Goal: Task Accomplishment & Management: Use online tool/utility

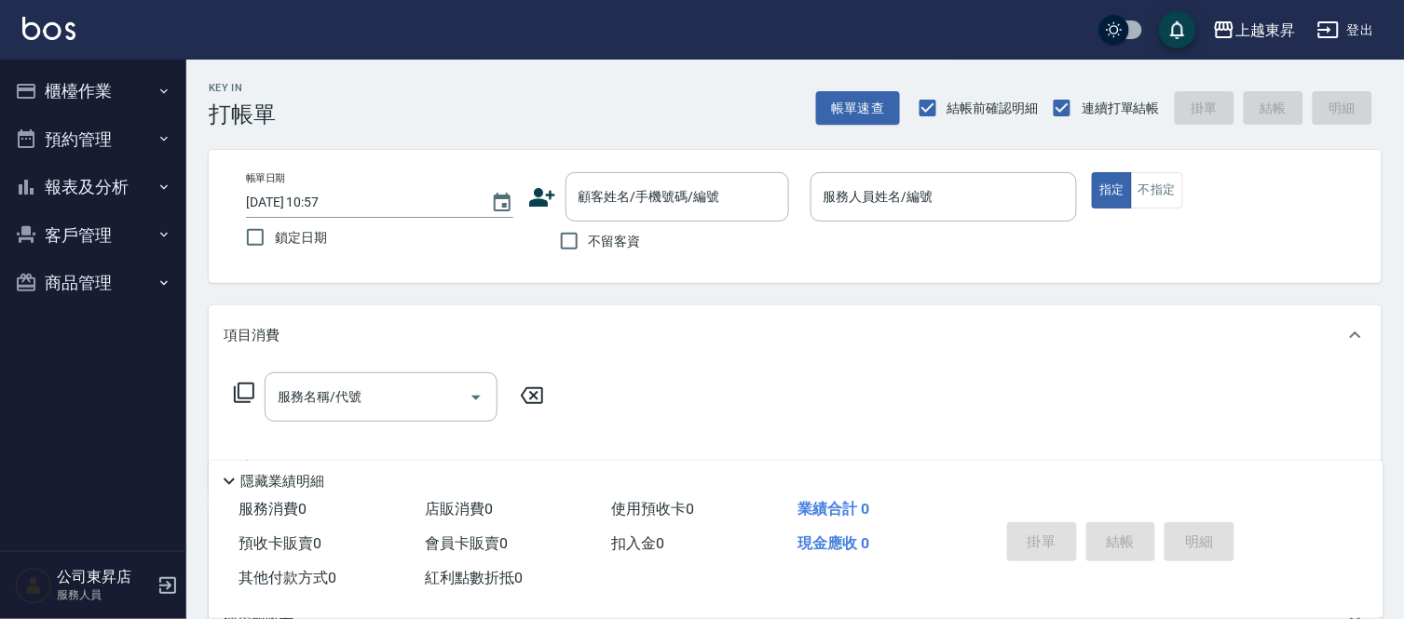
click at [555, 265] on div "帳單日期 [DATE] 10:57 鎖定日期 顧客姓名/手機號碼/編號 顧客姓名/手機號碼/編號 不留客資 服務人員姓名/編號 服務人員姓名/編號 指定 不指定" at bounding box center [795, 216] width 1173 height 133
click at [568, 254] on input "不留客資" at bounding box center [569, 241] width 39 height 39
checkbox input "true"
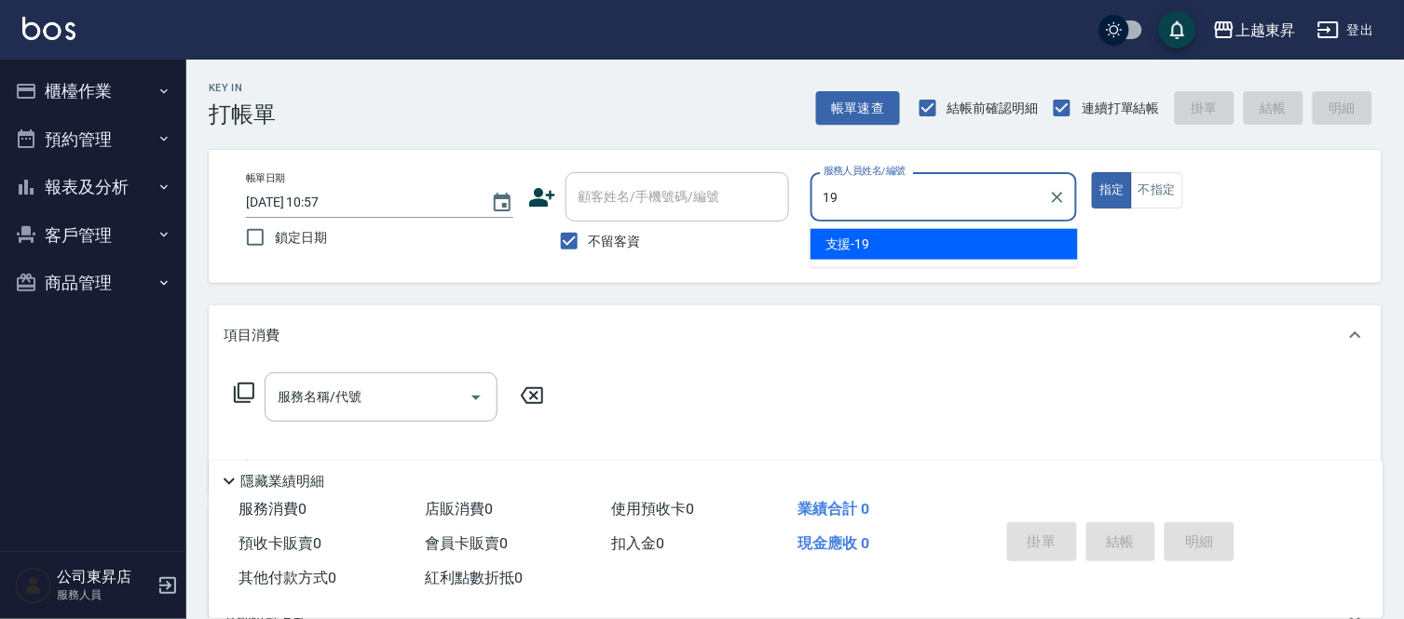
type input "支援-19"
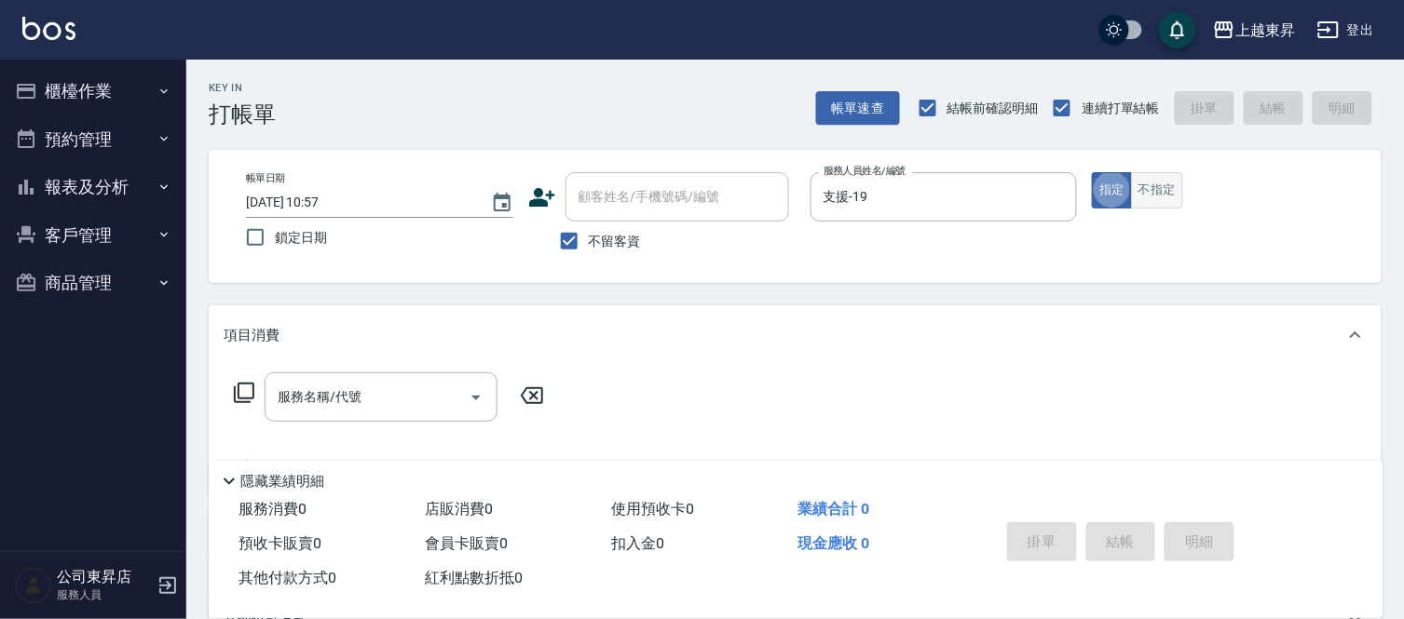
type button "true"
click at [1151, 190] on button "不指定" at bounding box center [1157, 190] width 52 height 36
click at [333, 420] on div "服務名稱/代號" at bounding box center [381, 397] width 233 height 49
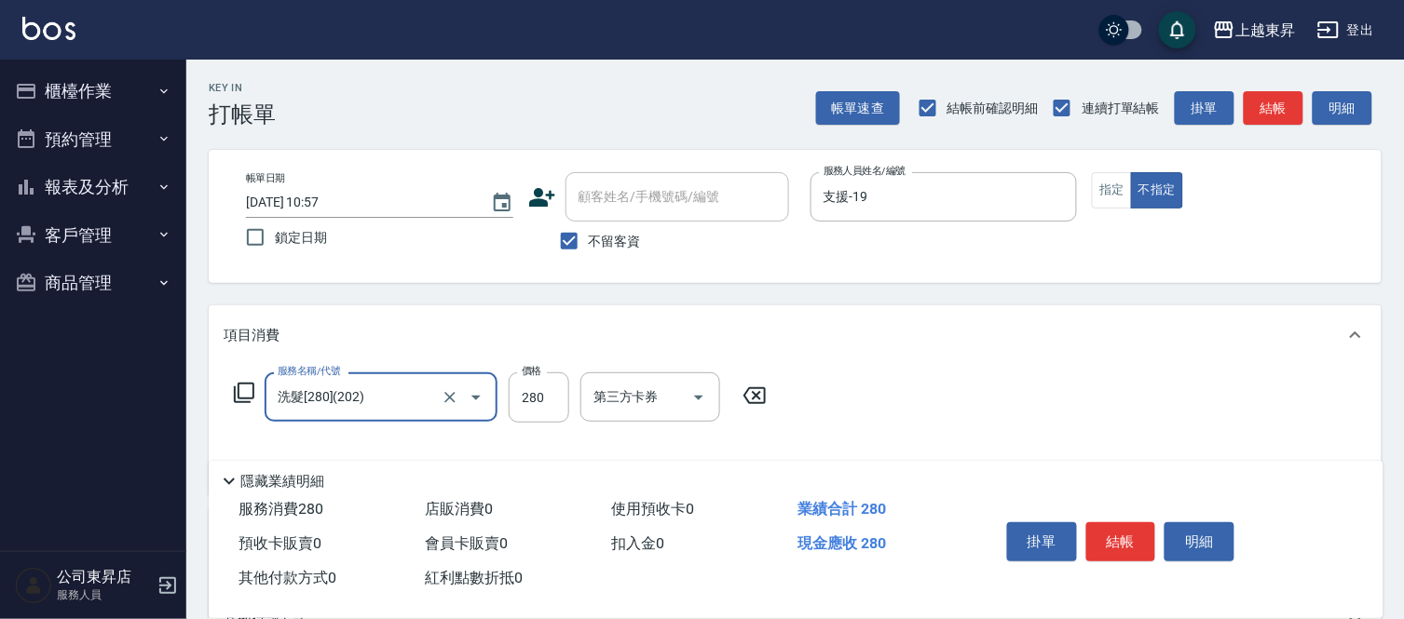
type input "洗髮[280](202)"
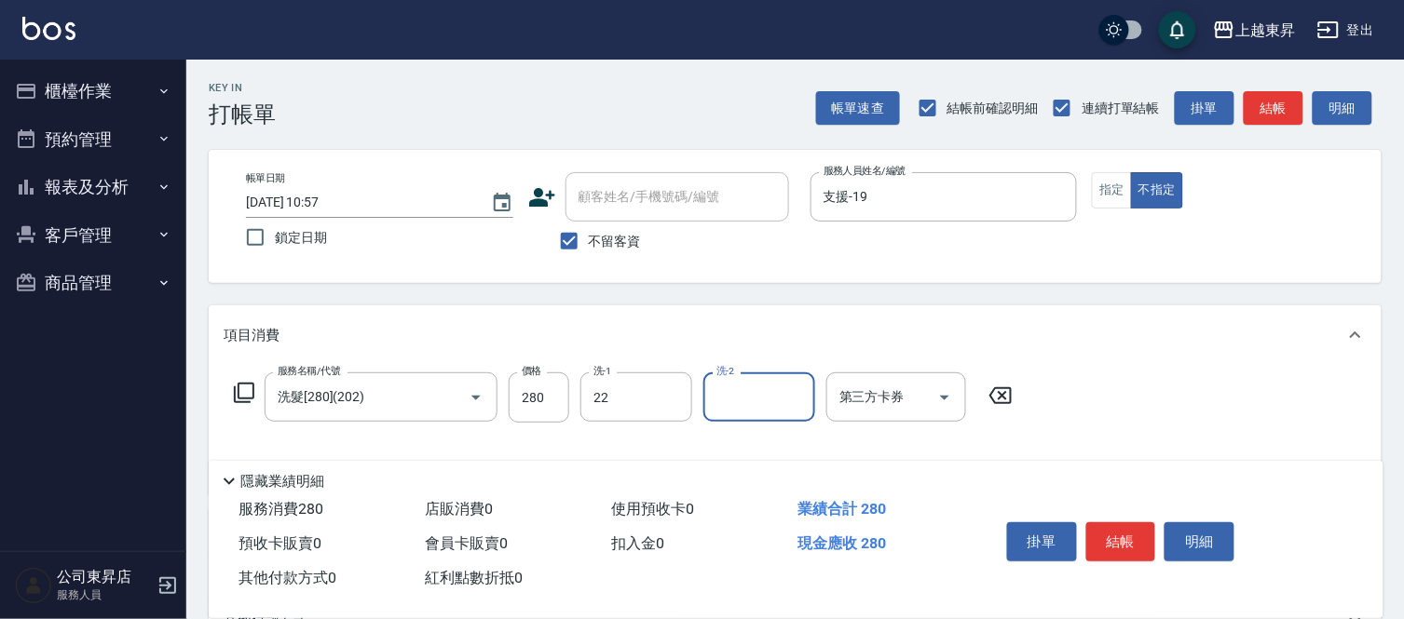
type input "[PERSON_NAME]-22"
type input "9"
type input "潤絲(801)"
type input "30"
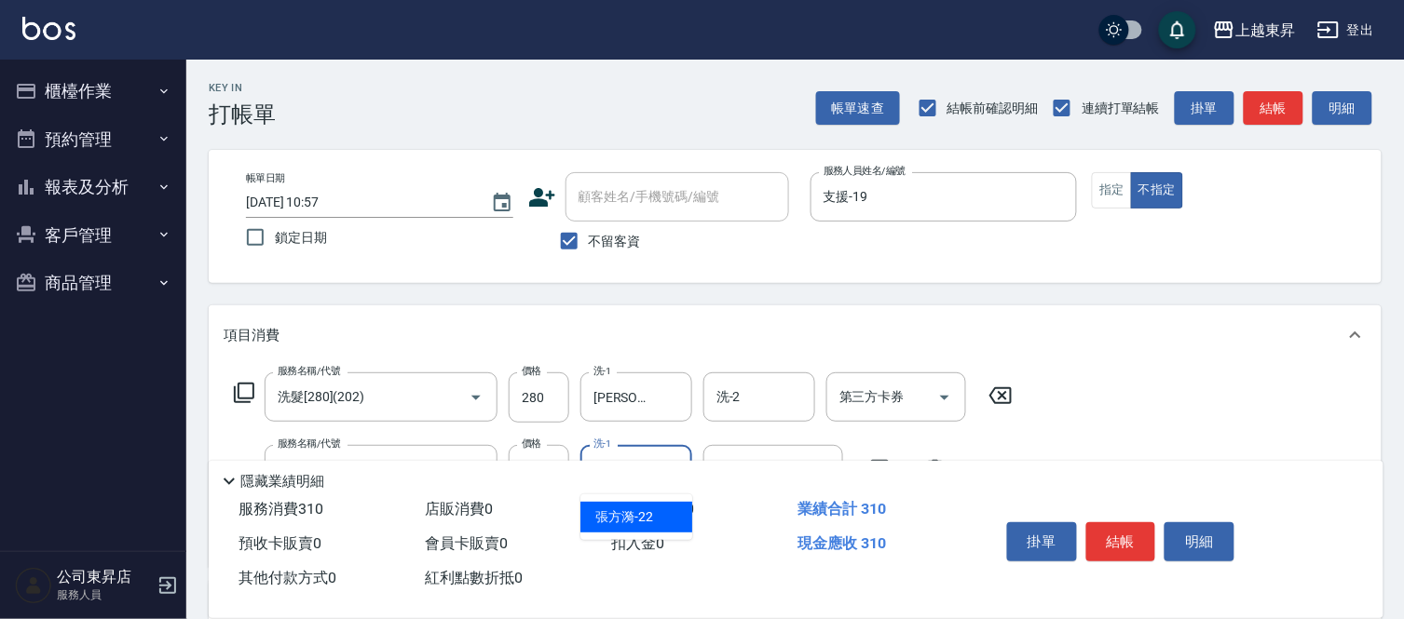
type input "[PERSON_NAME]-22"
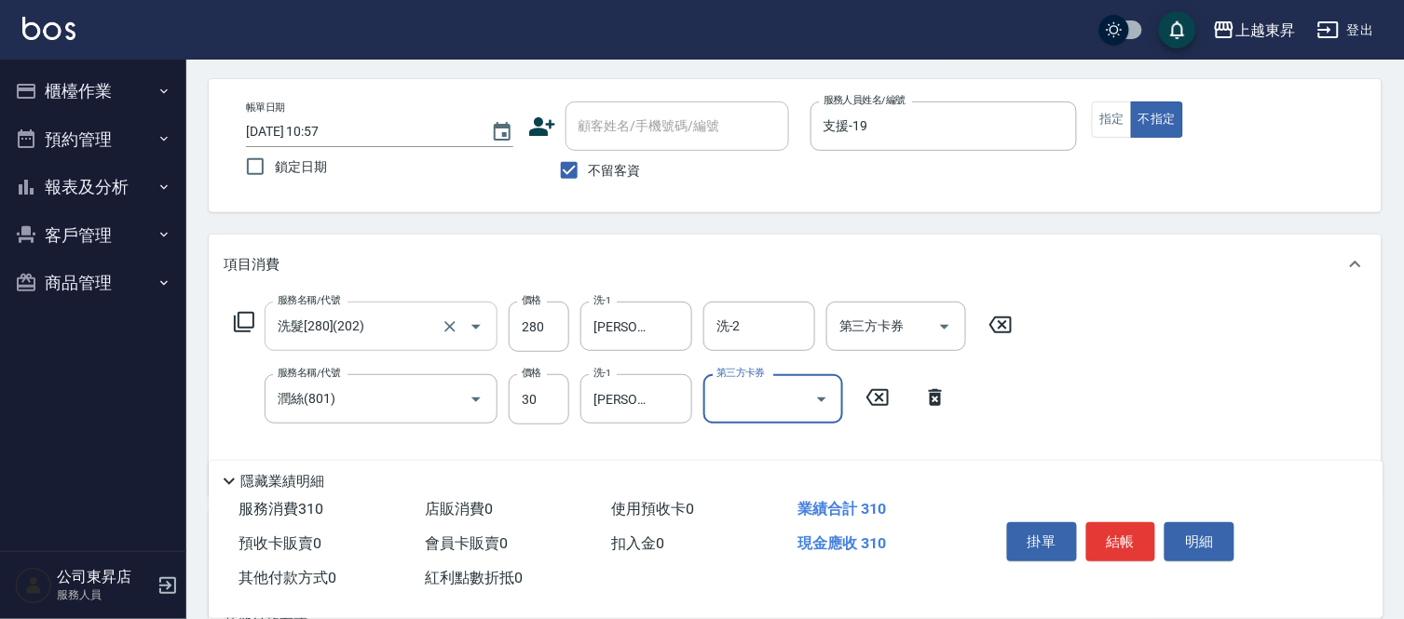
scroll to position [103, 0]
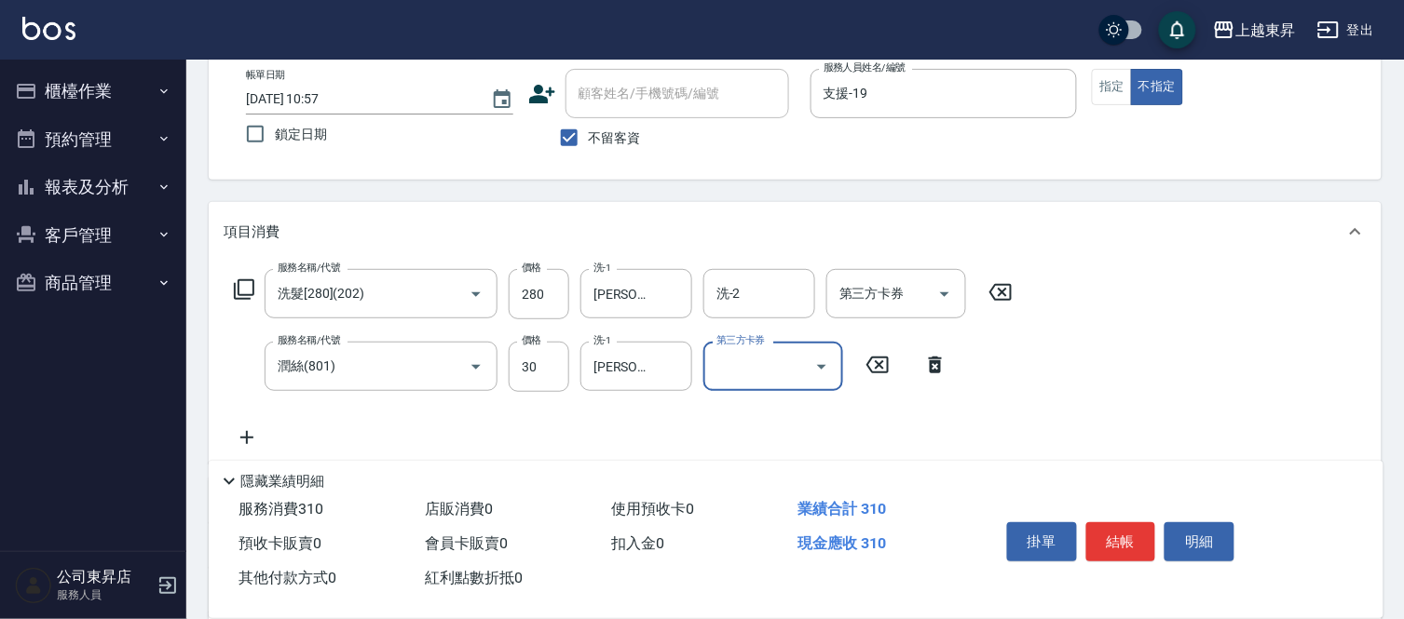
click at [245, 292] on icon at bounding box center [244, 290] width 22 height 22
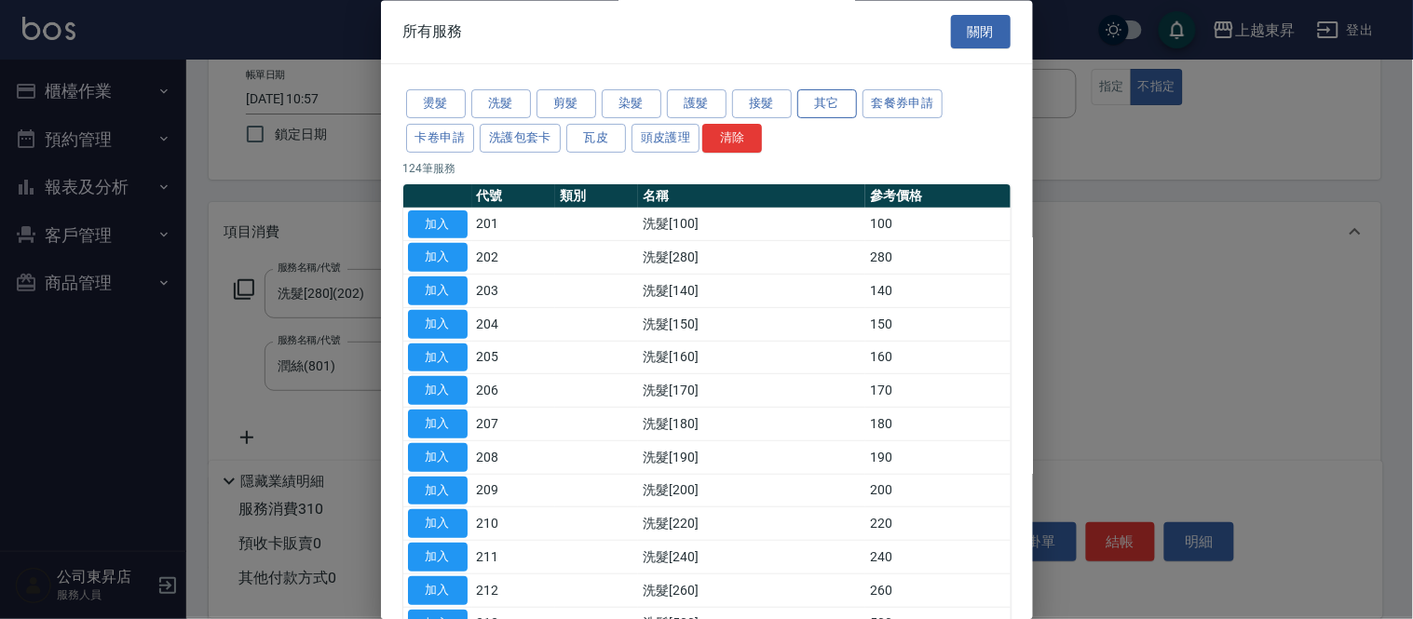
click at [817, 93] on button "其它" at bounding box center [827, 104] width 60 height 29
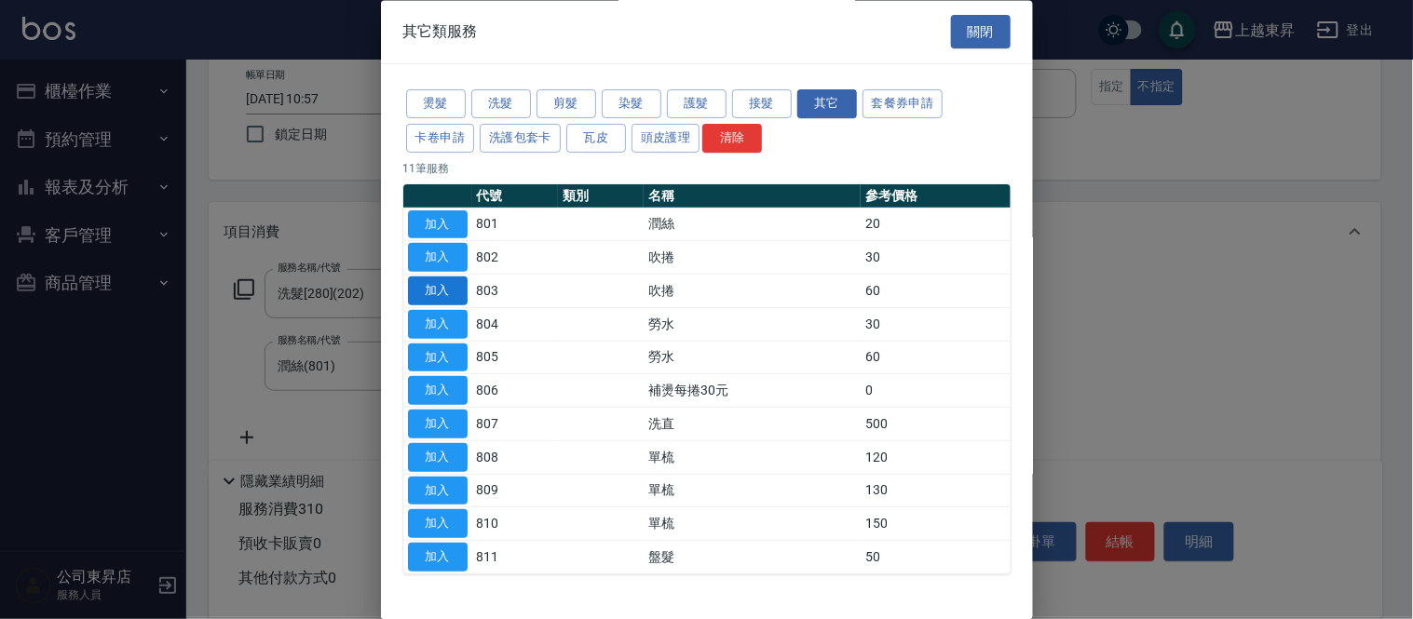
click at [442, 292] on button "加入" at bounding box center [438, 292] width 60 height 29
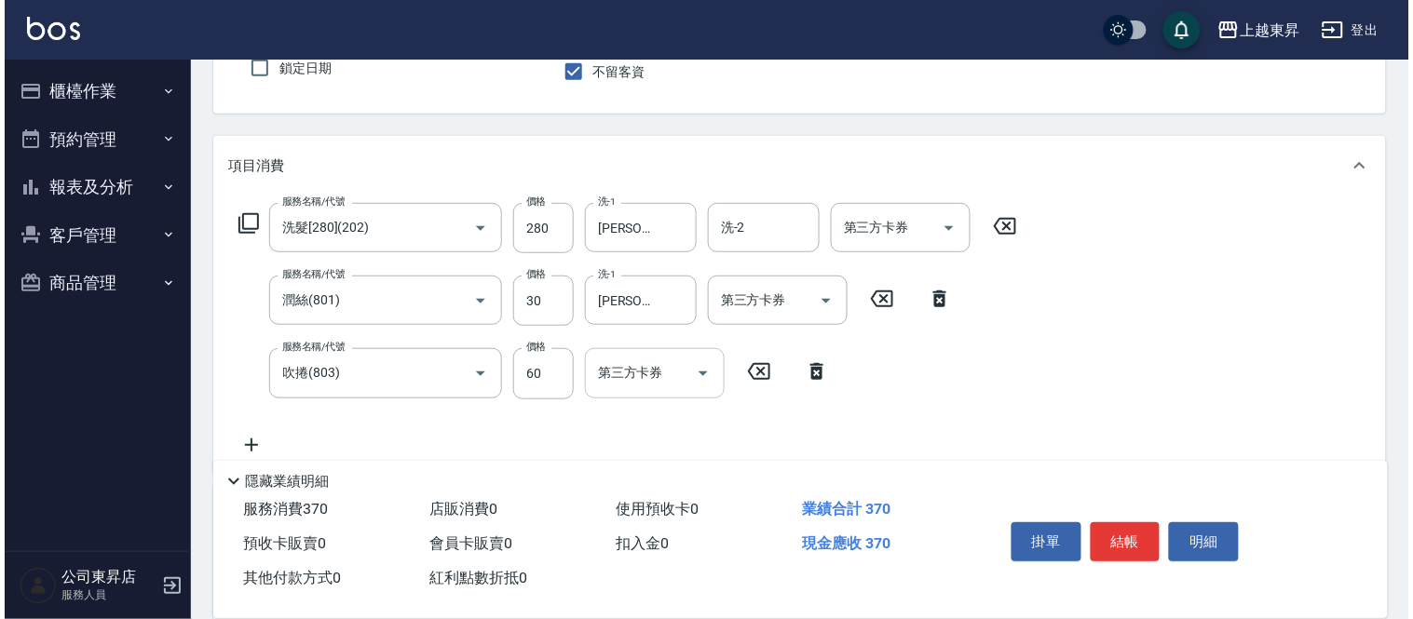
scroll to position [207, 0]
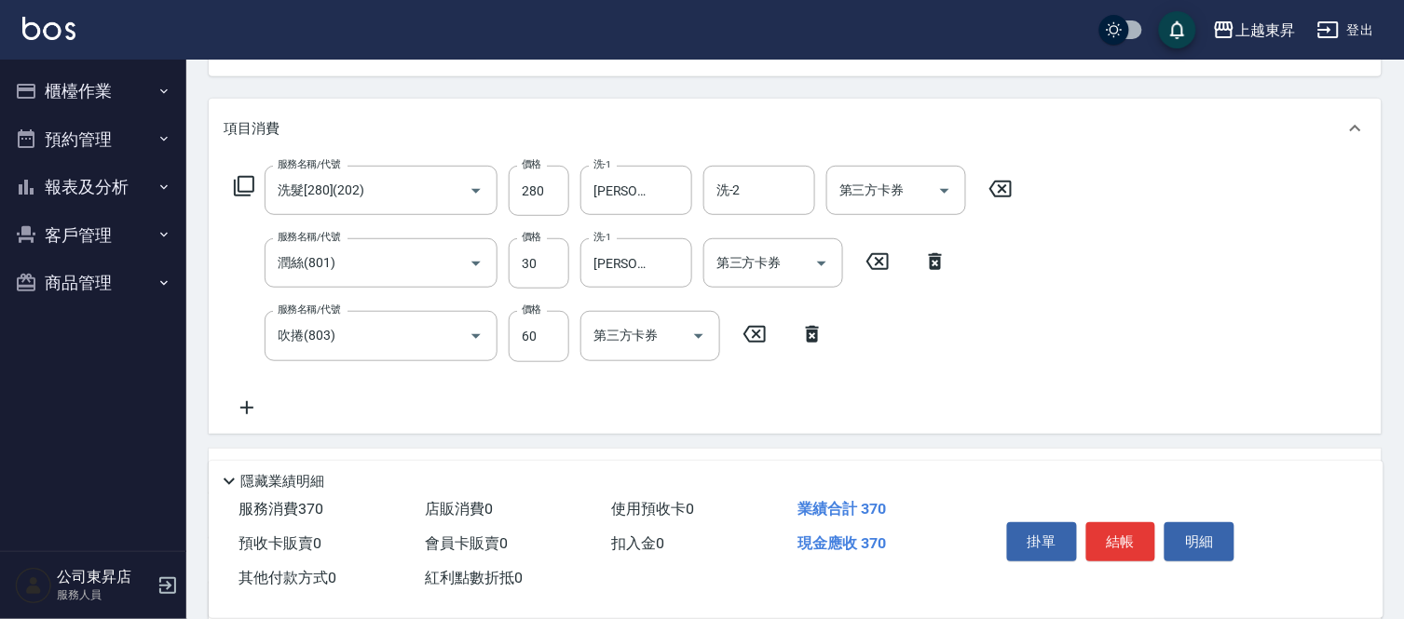
click at [808, 333] on icon at bounding box center [812, 334] width 47 height 22
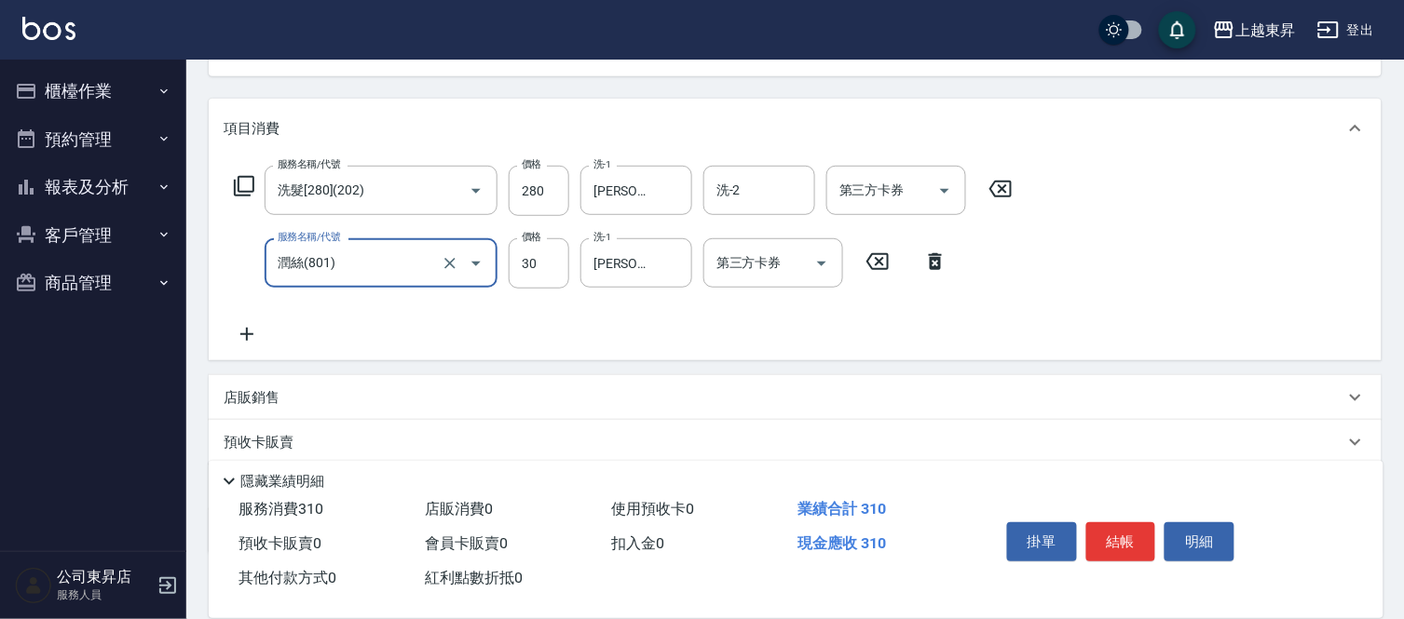
click at [243, 179] on icon at bounding box center [244, 186] width 22 height 22
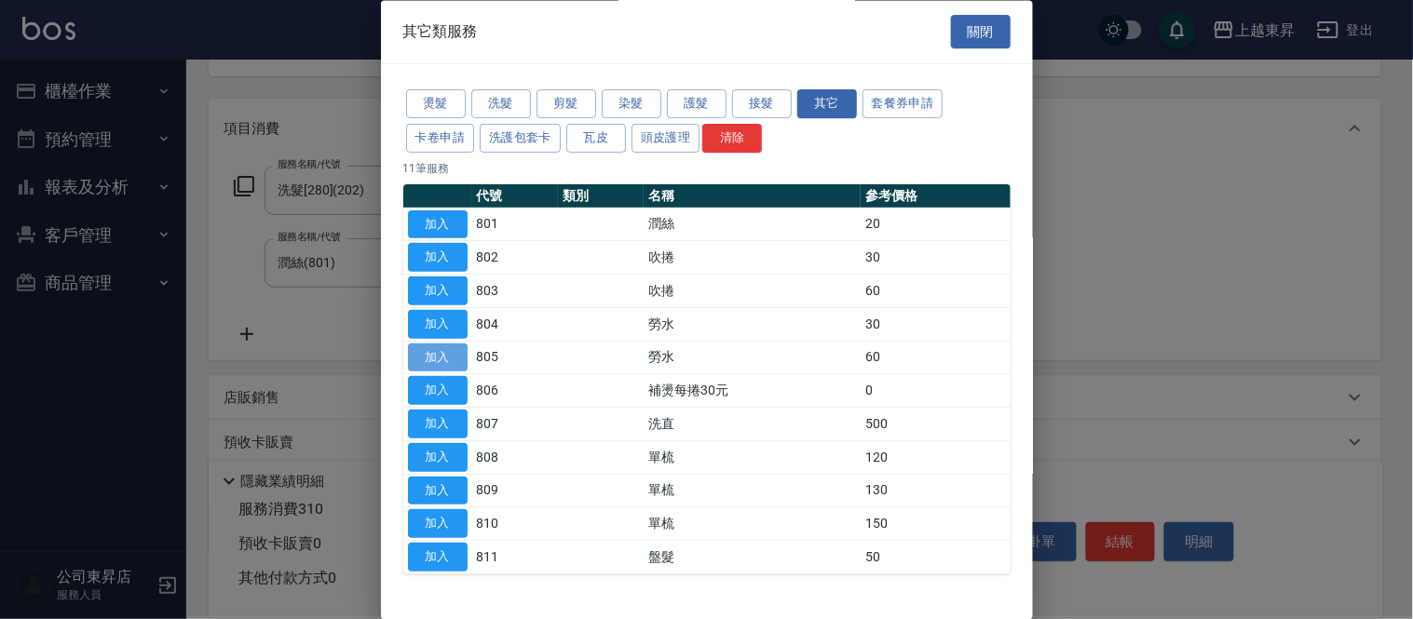
click at [442, 351] on button "加入" at bounding box center [438, 358] width 60 height 29
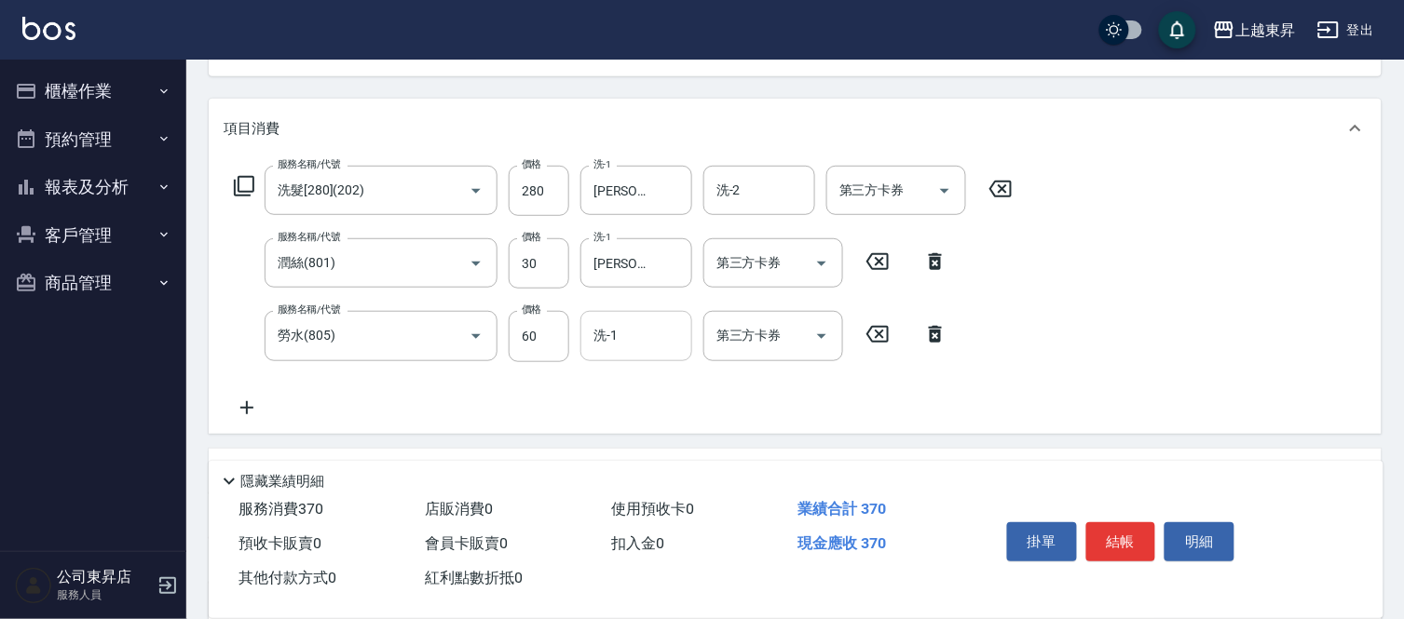
click at [626, 356] on div "洗-1" at bounding box center [636, 335] width 112 height 49
type input "[PERSON_NAME]-22"
click at [1122, 541] on button "結帳" at bounding box center [1121, 542] width 70 height 39
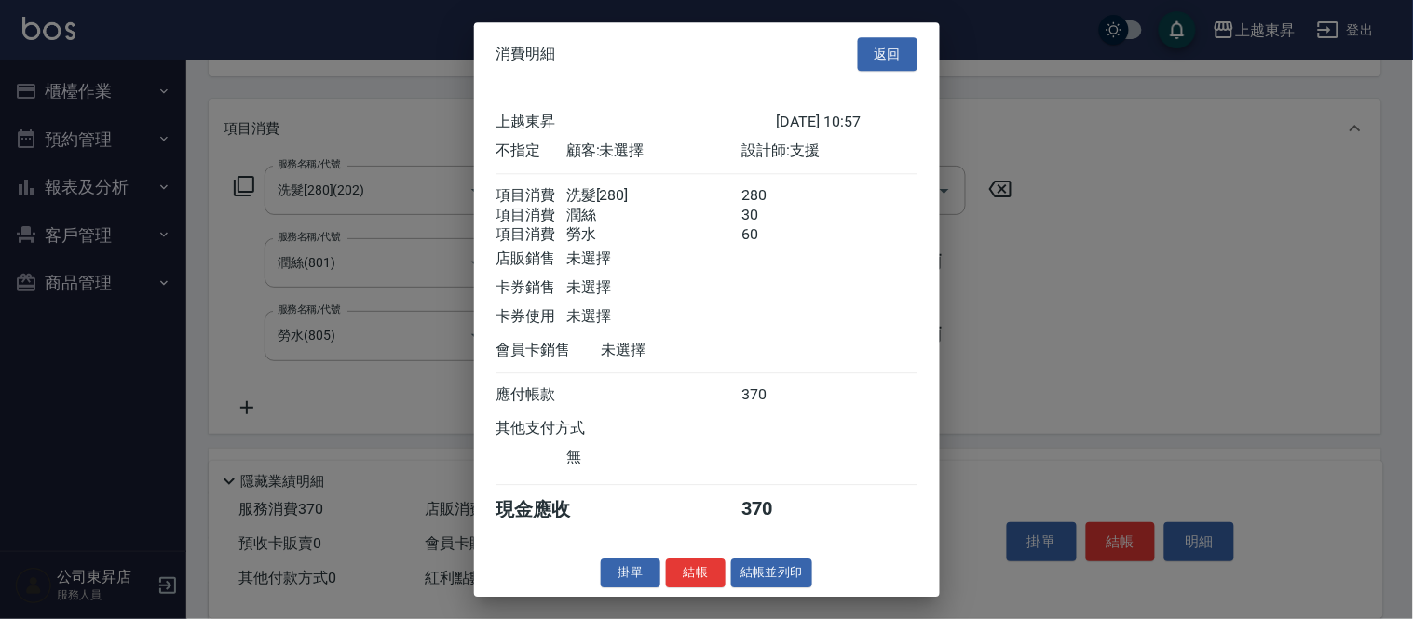
click at [777, 568] on div "消費明細 返回 上越東昇 [DATE] 10:57 不指定 顧客: 未選擇 設計師: 支援 項目消費 洗髮[280] 280 項目消費 潤絲 30 項目消費 …" at bounding box center [707, 309] width 466 height 575
click at [782, 588] on button "結帳並列印" at bounding box center [771, 573] width 81 height 29
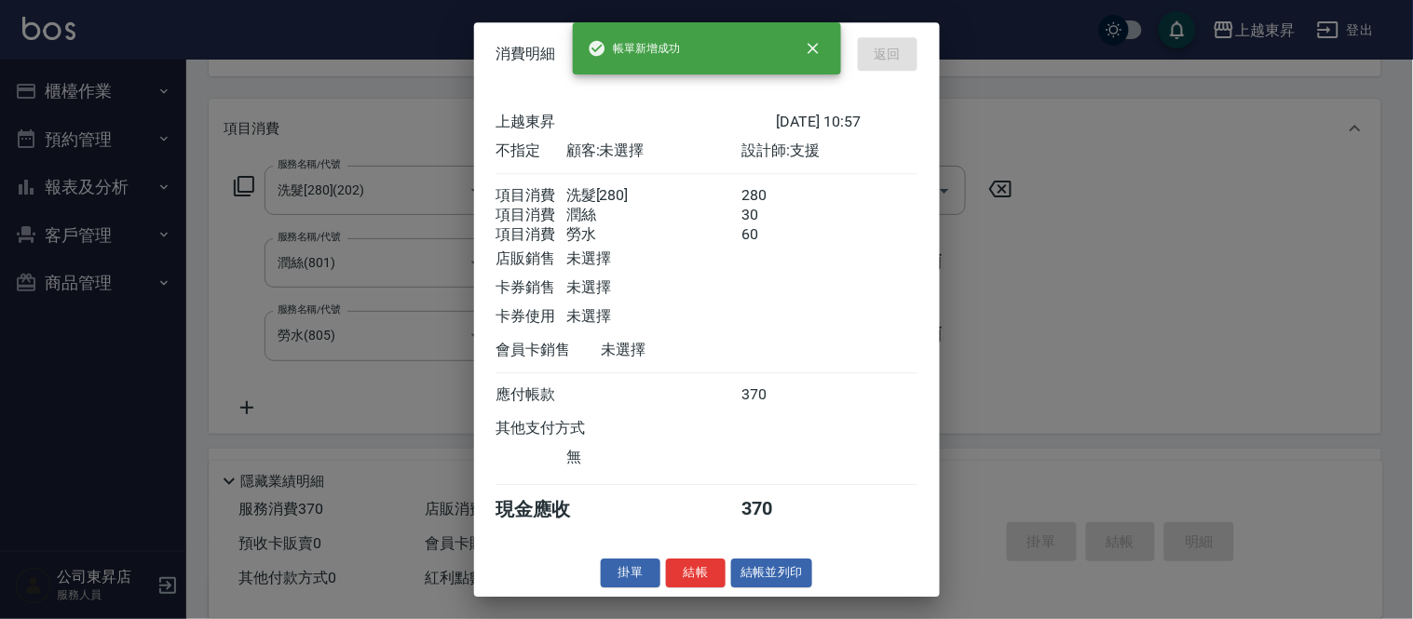
type input "[DATE] 16:15"
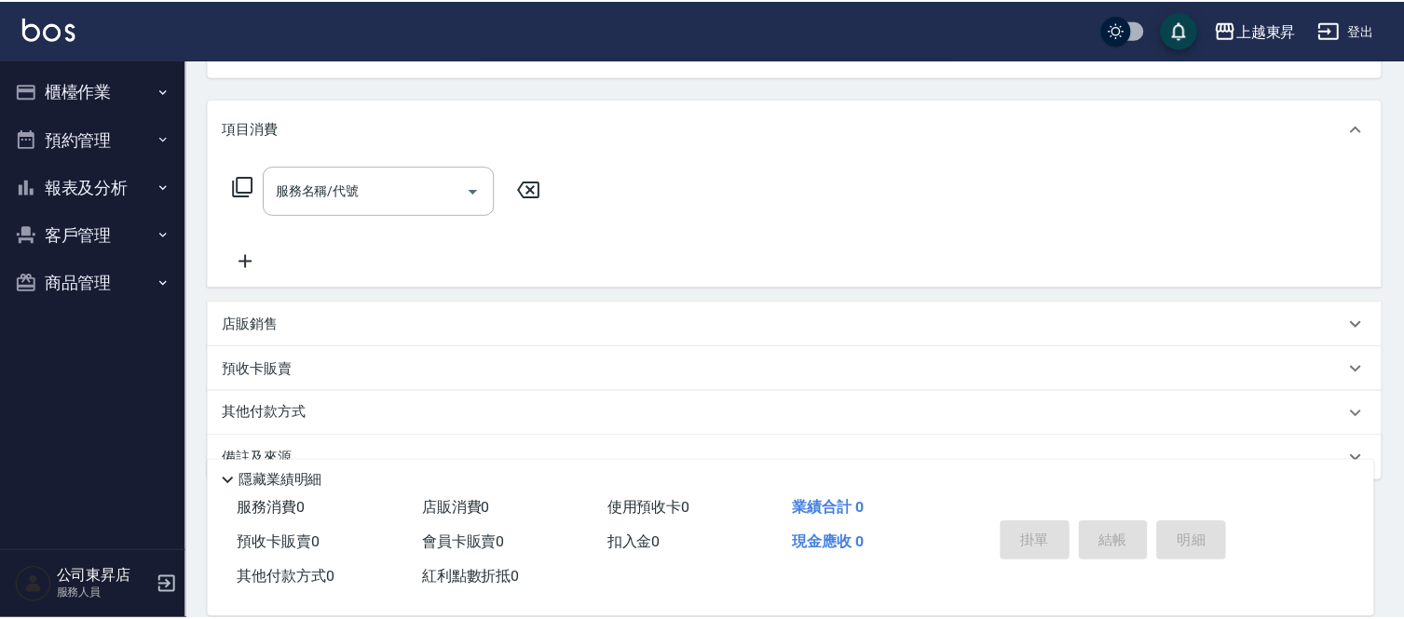
scroll to position [181, 0]
